Goal: Information Seeking & Learning: Learn about a topic

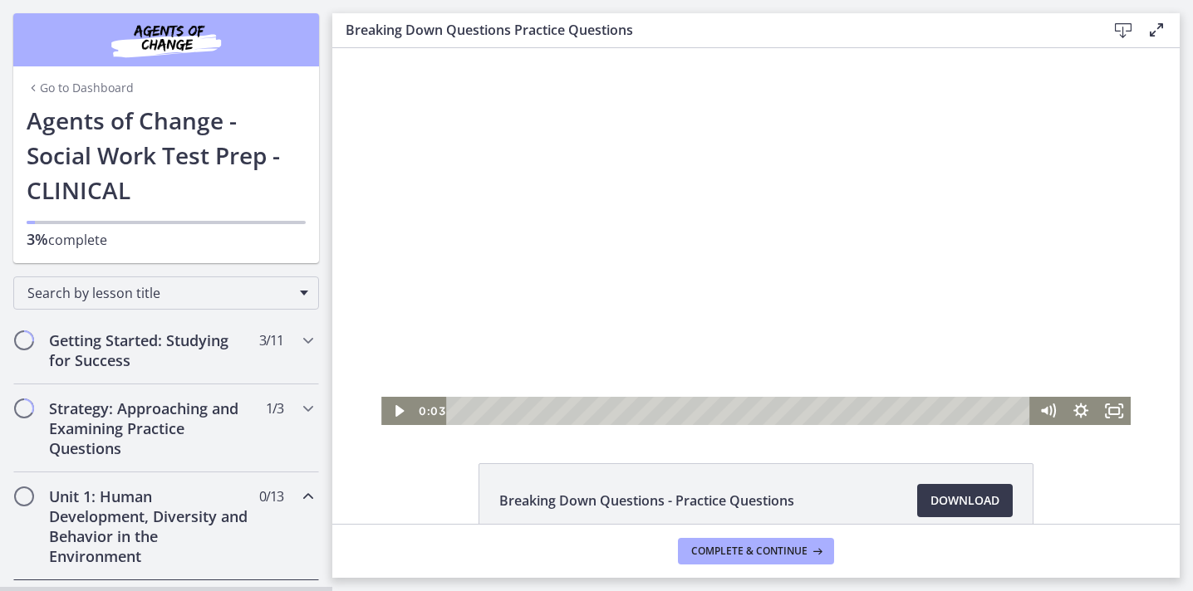
scroll to position [468, 0]
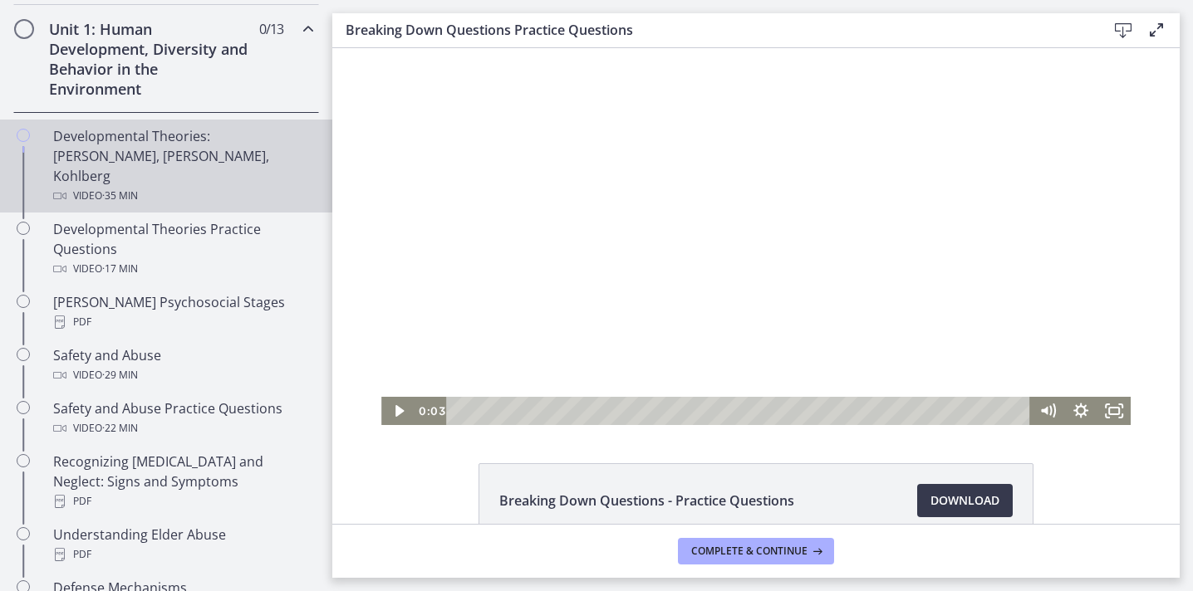
click at [145, 140] on div "Developmental Theories: [PERSON_NAME], [PERSON_NAME], Kohlberg Video · 35 min" at bounding box center [182, 166] width 259 height 80
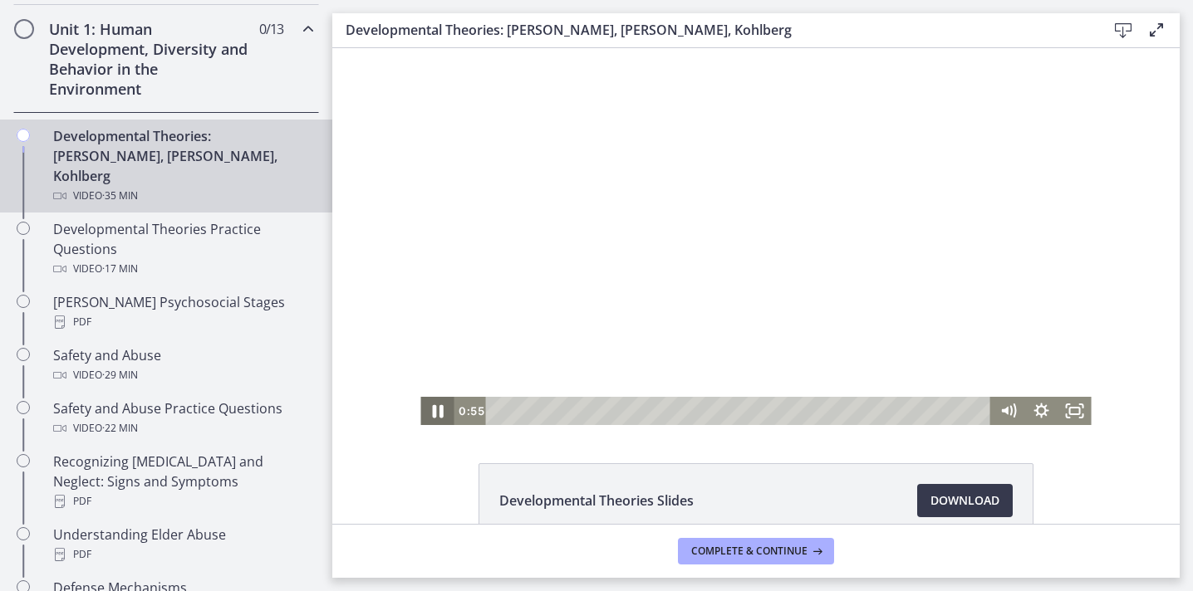
click at [431, 409] on icon "Pause" at bounding box center [437, 412] width 40 height 34
click at [431, 409] on icon "Play Video" at bounding box center [438, 411] width 33 height 28
click at [1070, 419] on icon "Fullscreen" at bounding box center [1074, 411] width 33 height 28
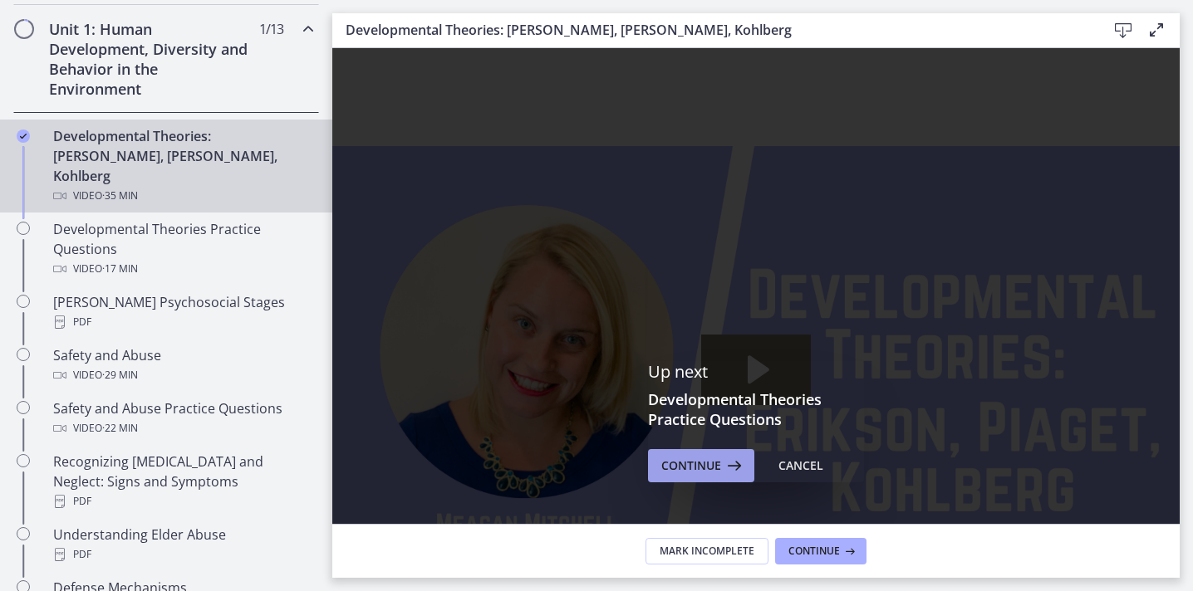
click at [676, 456] on span "Continue" at bounding box center [691, 466] width 60 height 20
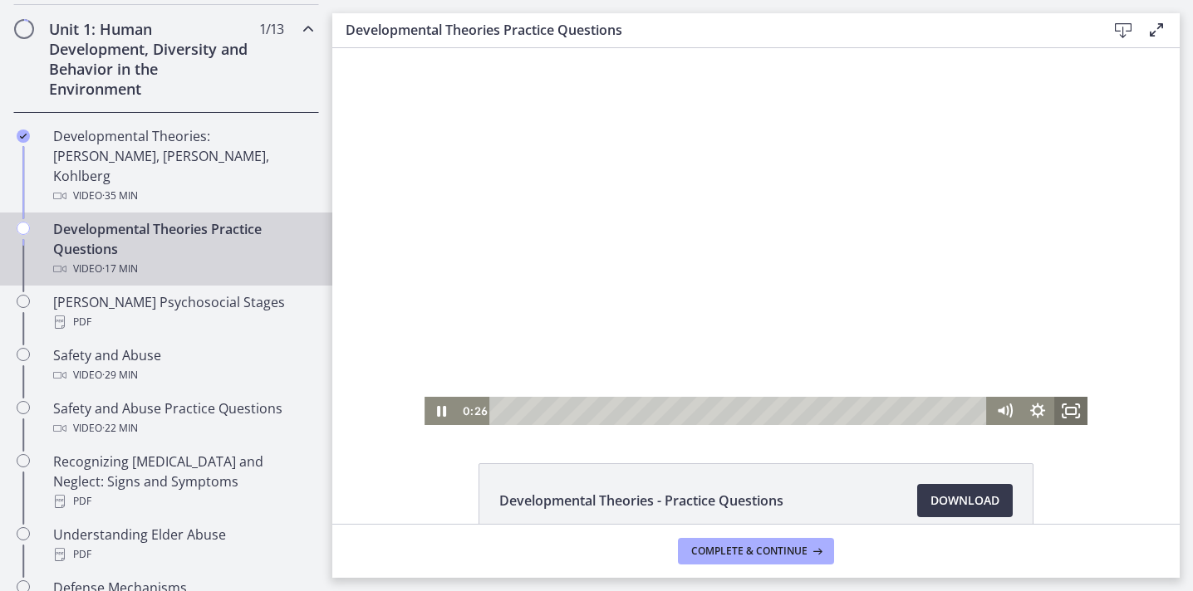
click at [1063, 410] on icon "Fullscreen" at bounding box center [1070, 411] width 33 height 28
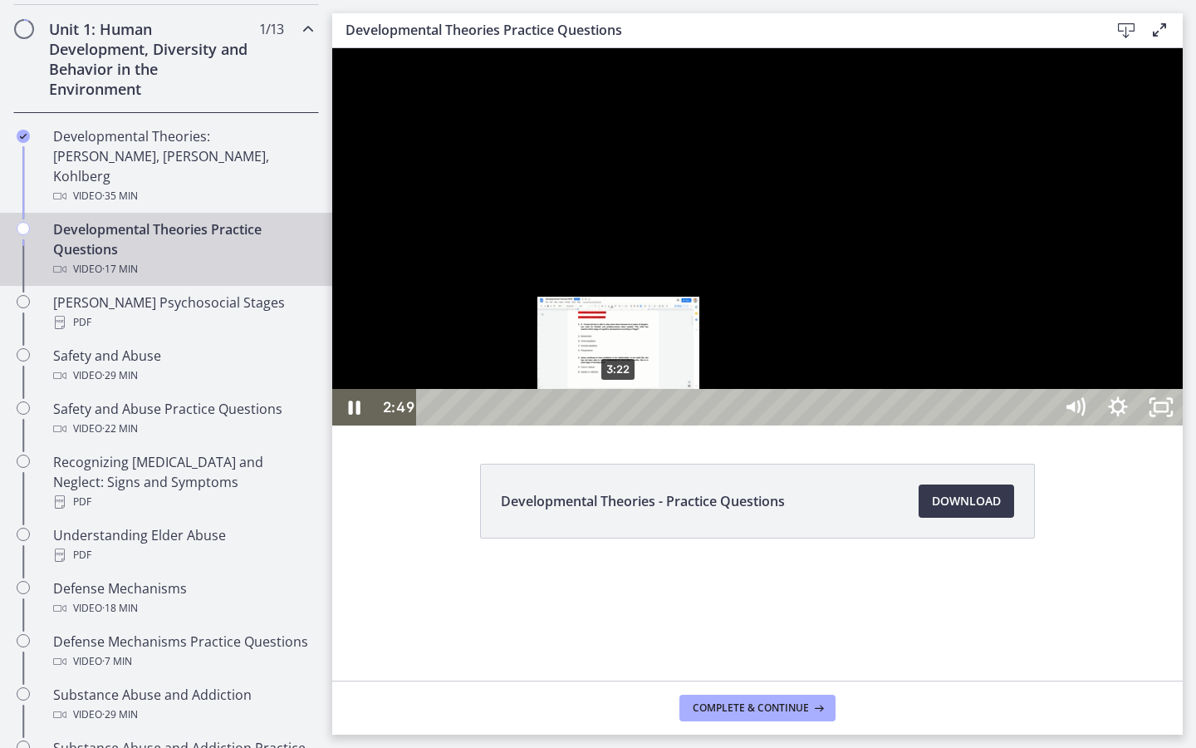
click at [620, 425] on div "3:22" at bounding box center [738, 407] width 610 height 37
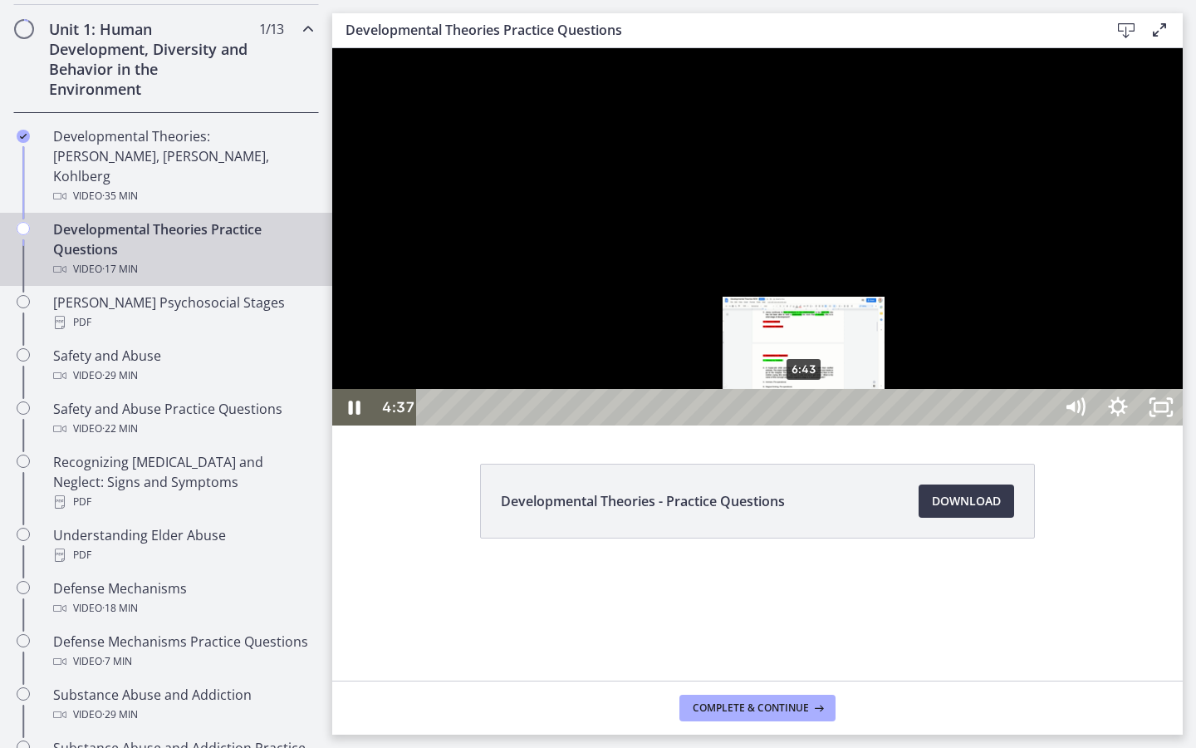
click at [805, 425] on div "6:43" at bounding box center [738, 407] width 610 height 37
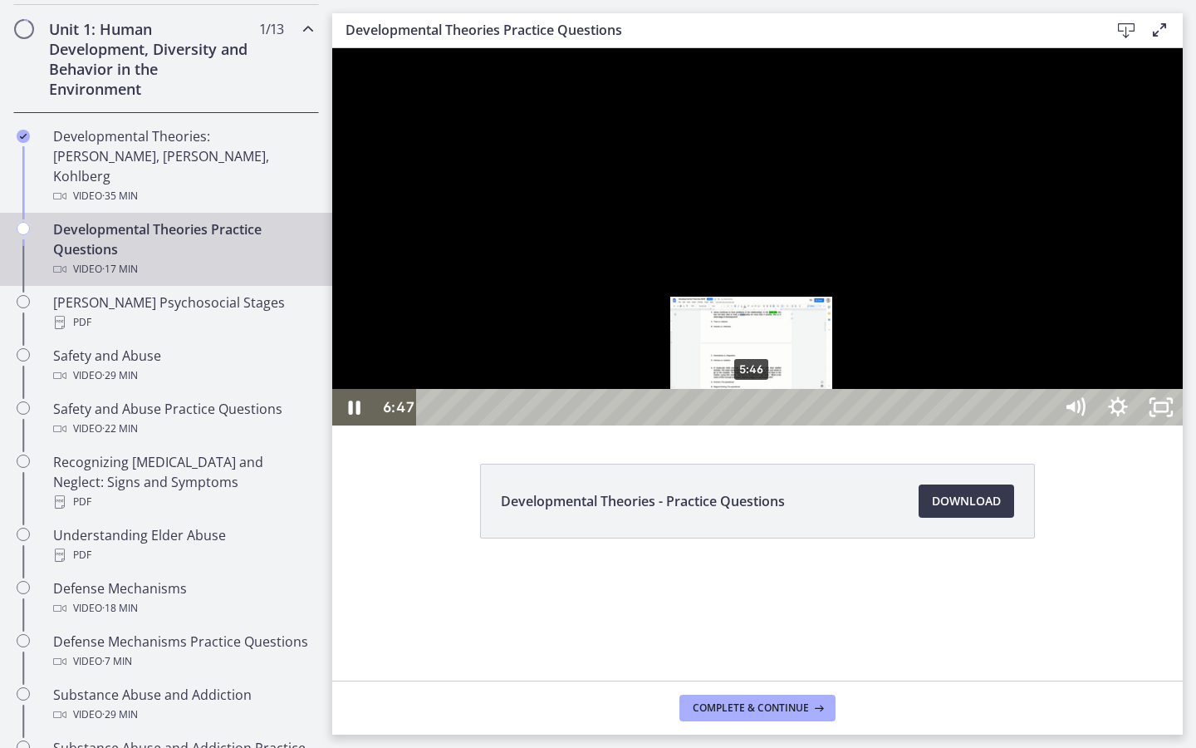
click at [753, 425] on div "5:46" at bounding box center [738, 407] width 610 height 37
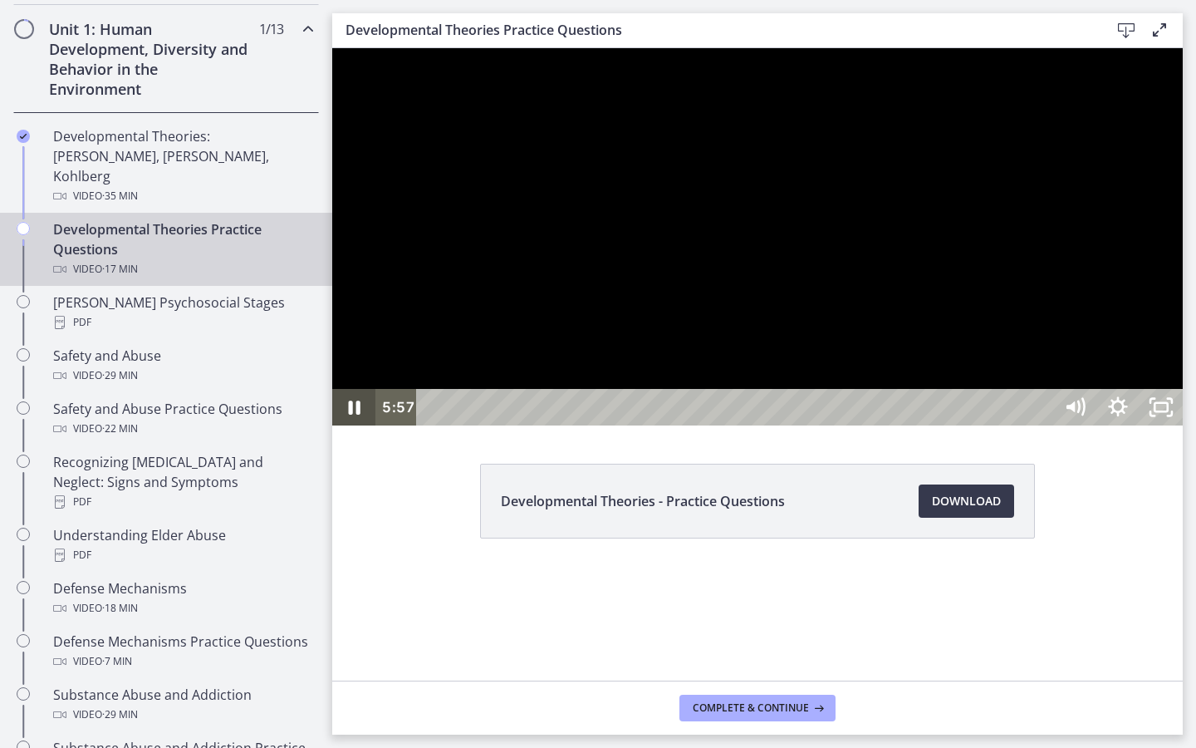
click at [352, 425] on icon "Pause" at bounding box center [353, 407] width 43 height 37
click at [342, 425] on icon "Play Video" at bounding box center [355, 407] width 43 height 37
click at [342, 429] on icon "Pause" at bounding box center [354, 407] width 52 height 44
click at [342, 429] on icon "Play Video" at bounding box center [356, 407] width 52 height 44
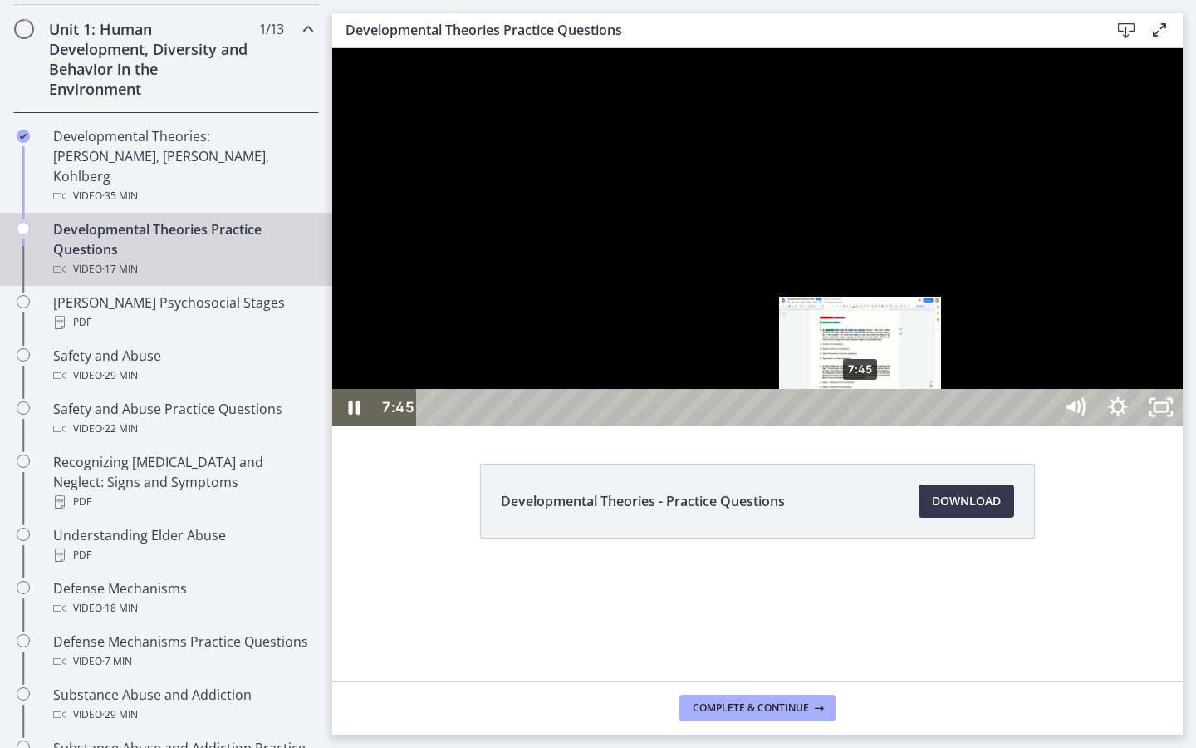
click at [861, 425] on div "7:45" at bounding box center [738, 407] width 610 height 37
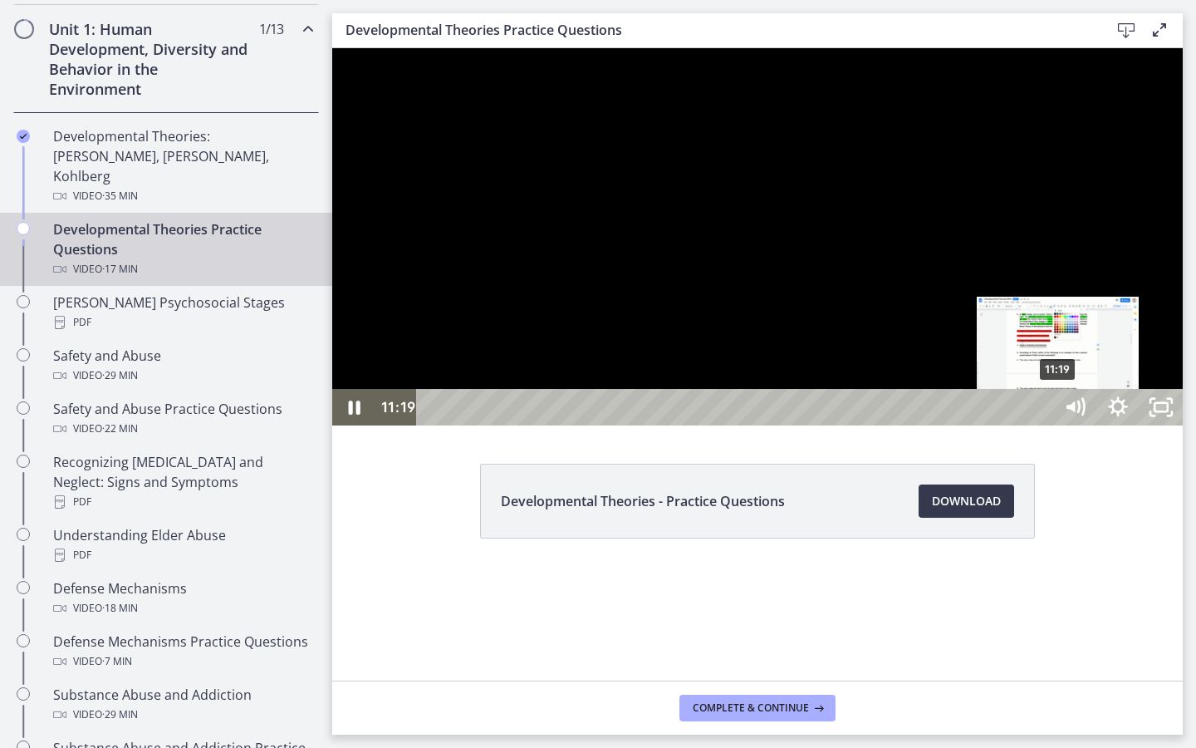
click at [1042, 425] on div "11:19" at bounding box center [738, 407] width 610 height 37
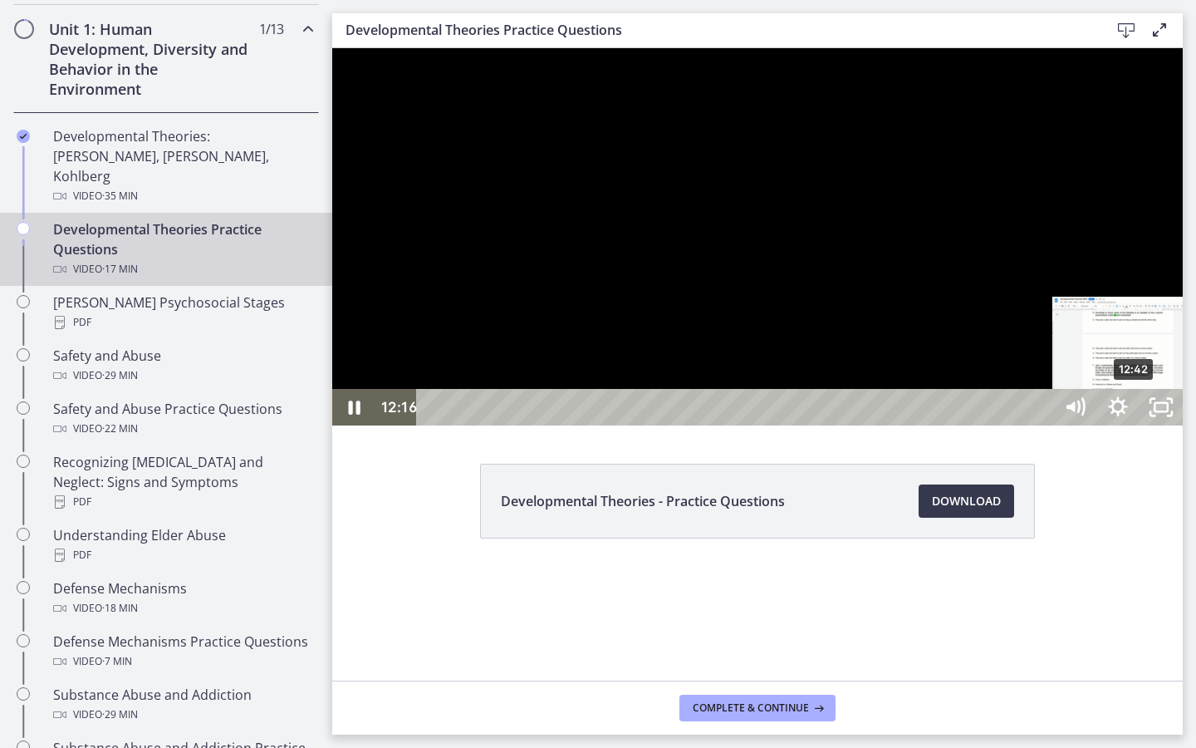
click at [1042, 425] on div "12:42" at bounding box center [738, 407] width 610 height 37
click at [1042, 425] on div "13:28" at bounding box center [738, 407] width 610 height 37
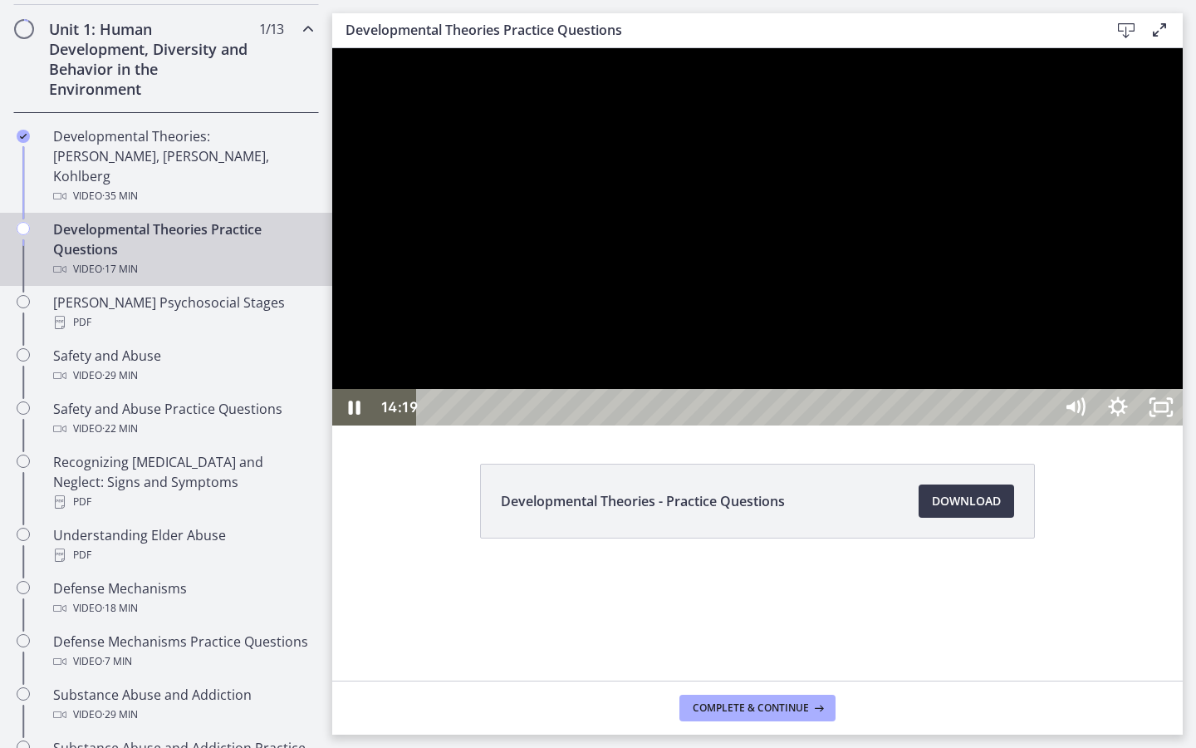
click at [1042, 425] on div "15:03" at bounding box center [738, 407] width 610 height 37
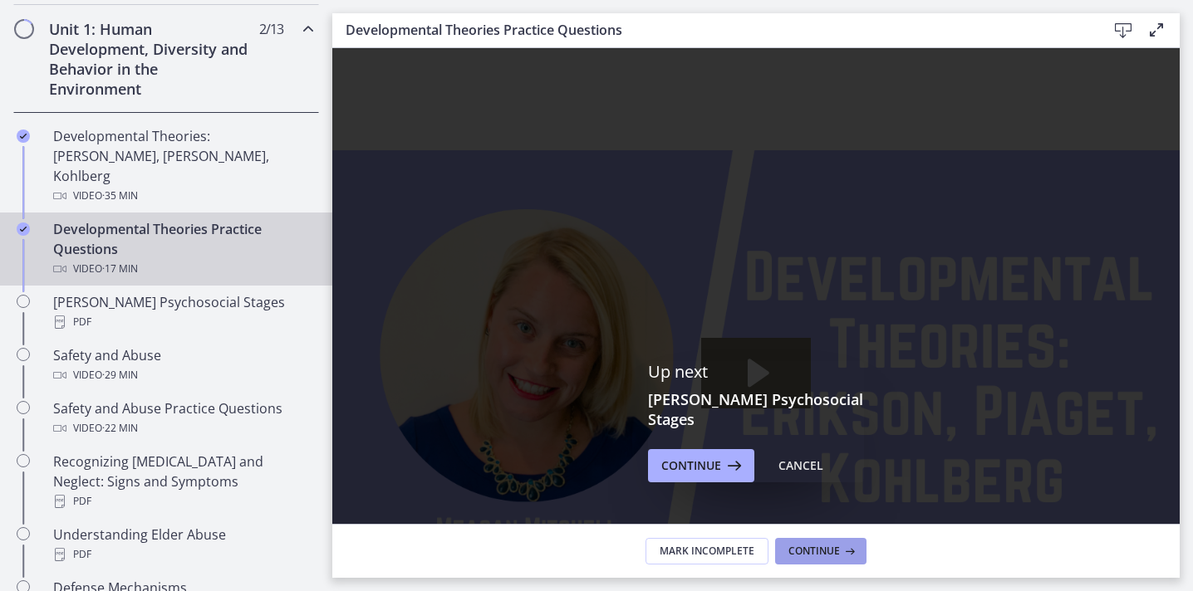
click at [826, 550] on span "Continue" at bounding box center [814, 551] width 52 height 13
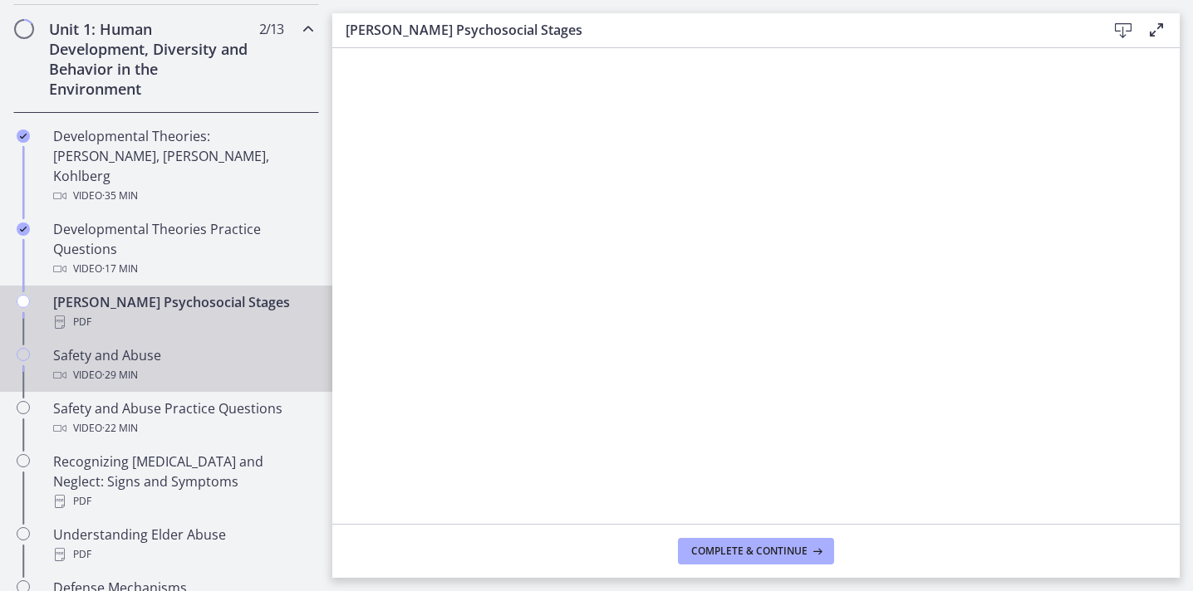
click at [62, 346] on div "Safety and Abuse Video · 29 min" at bounding box center [182, 366] width 259 height 40
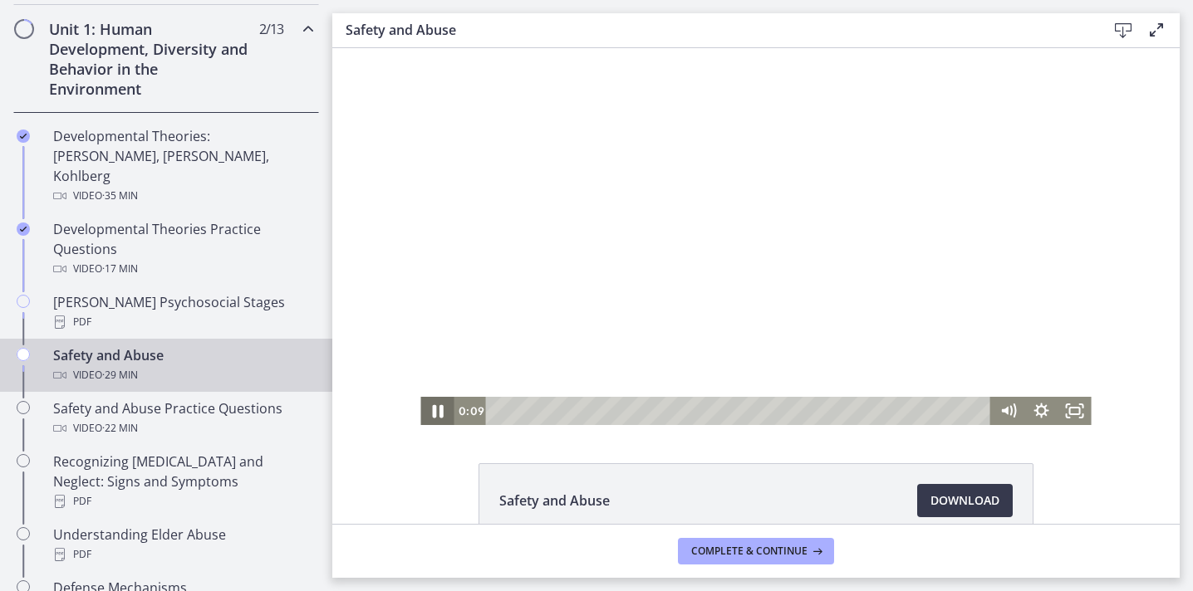
click at [429, 414] on icon "Pause" at bounding box center [437, 412] width 40 height 34
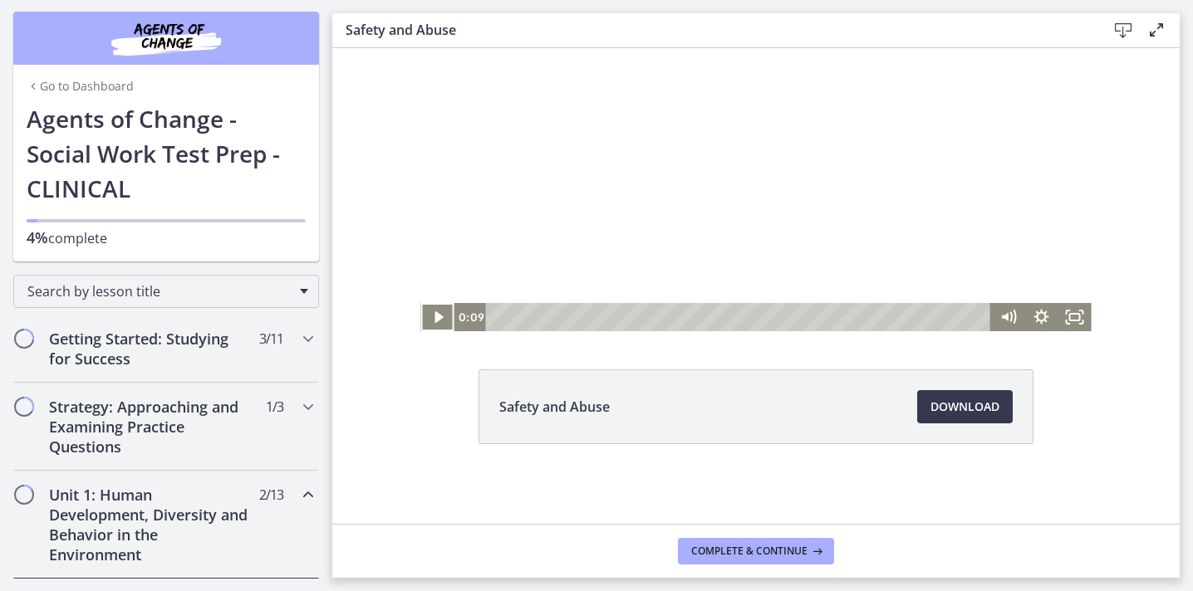
scroll to position [91, 0]
